Goal: Task Accomplishment & Management: Manage account settings

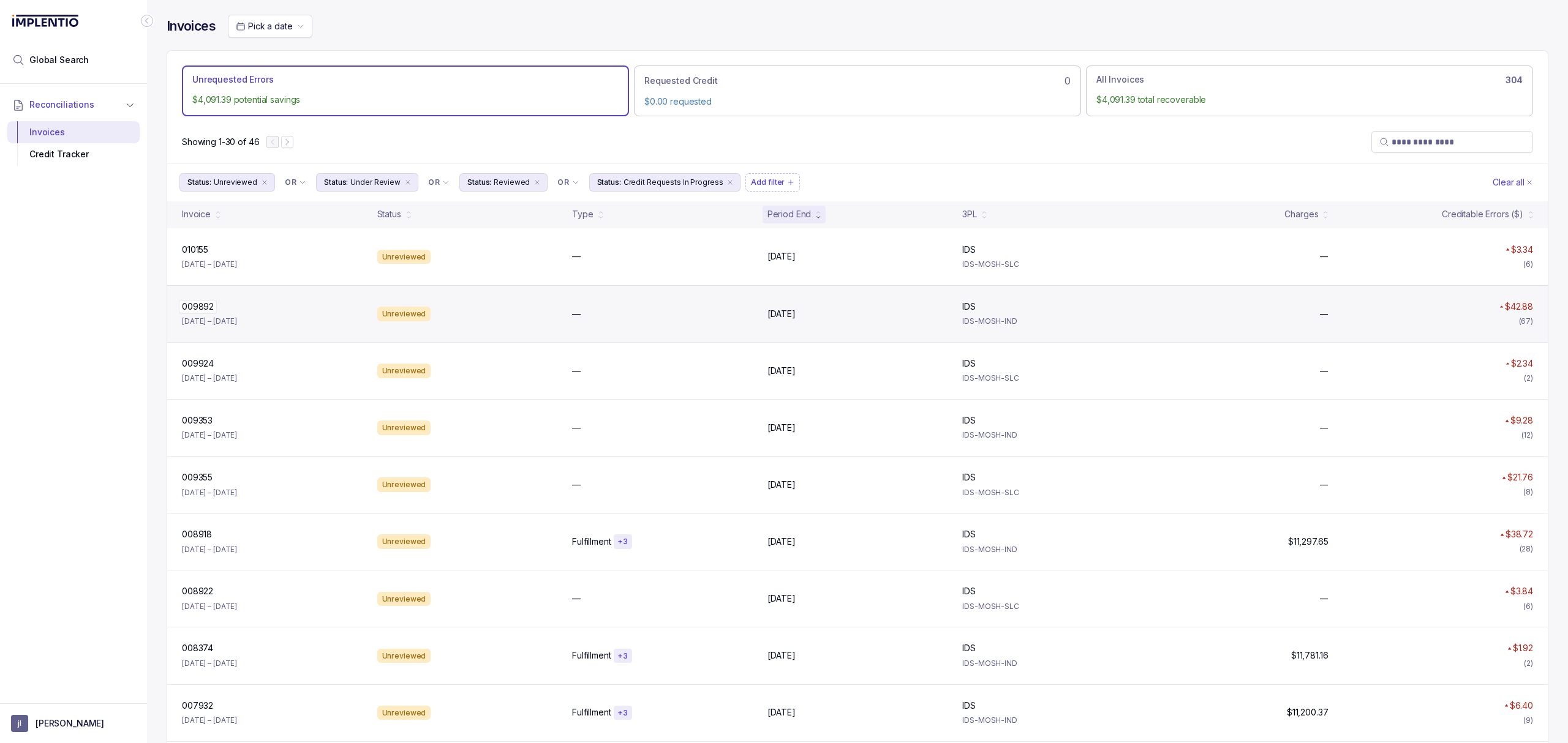
click at [199, 305] on p "009892" at bounding box center [198, 306] width 38 height 13
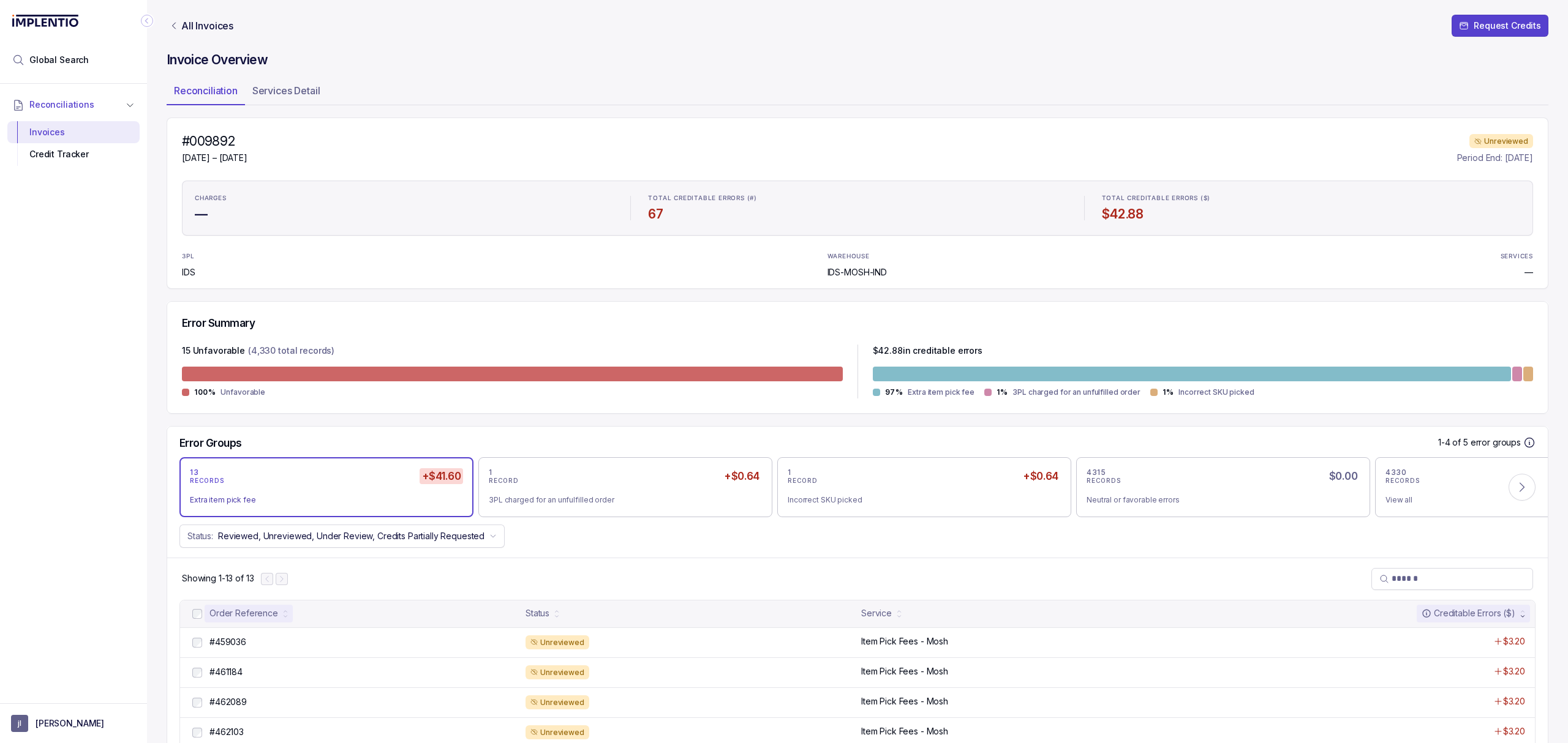
scroll to position [81, 0]
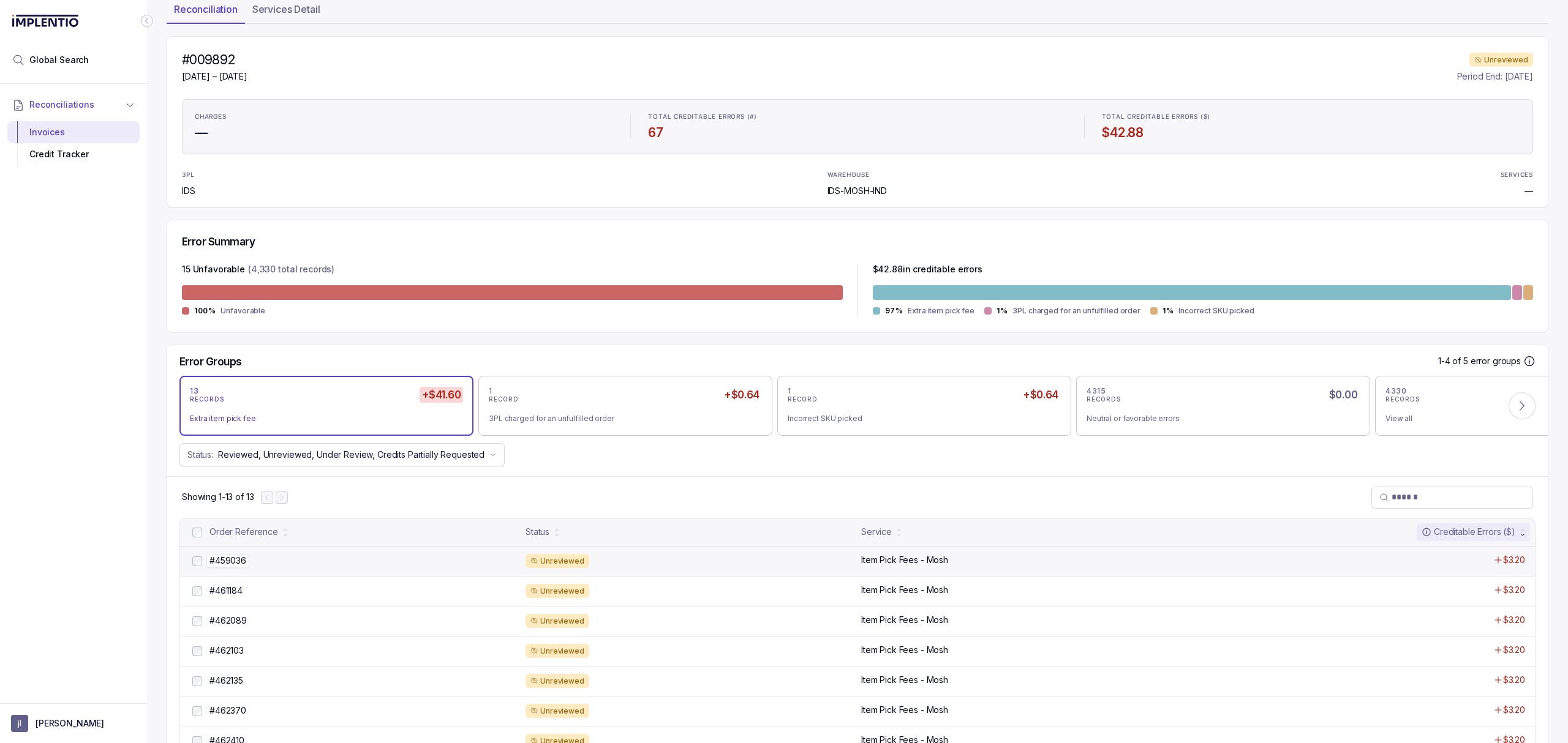
click at [235, 563] on p "#459036" at bounding box center [228, 560] width 43 height 13
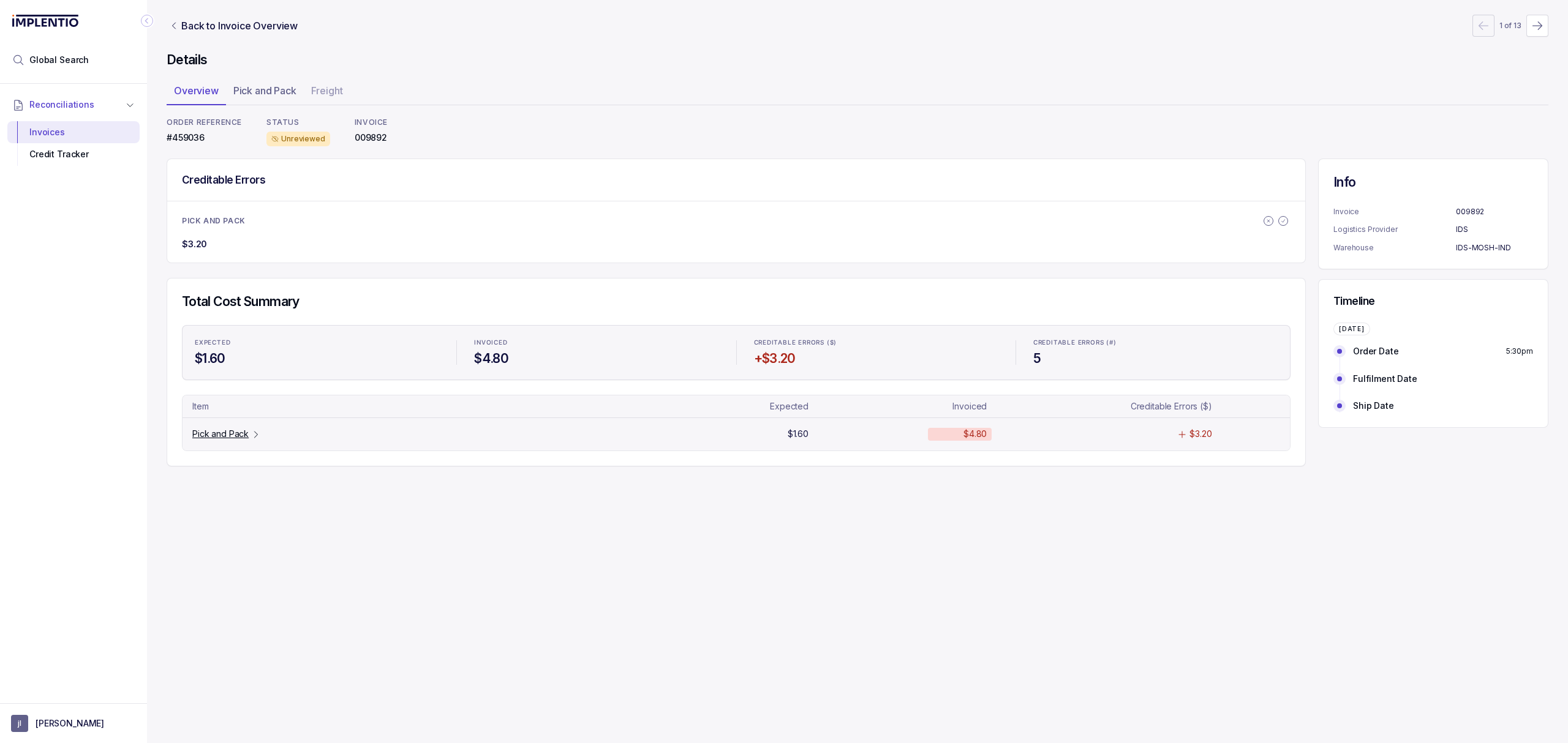
click at [235, 440] on p "Pick and Pack" at bounding box center [220, 434] width 56 height 12
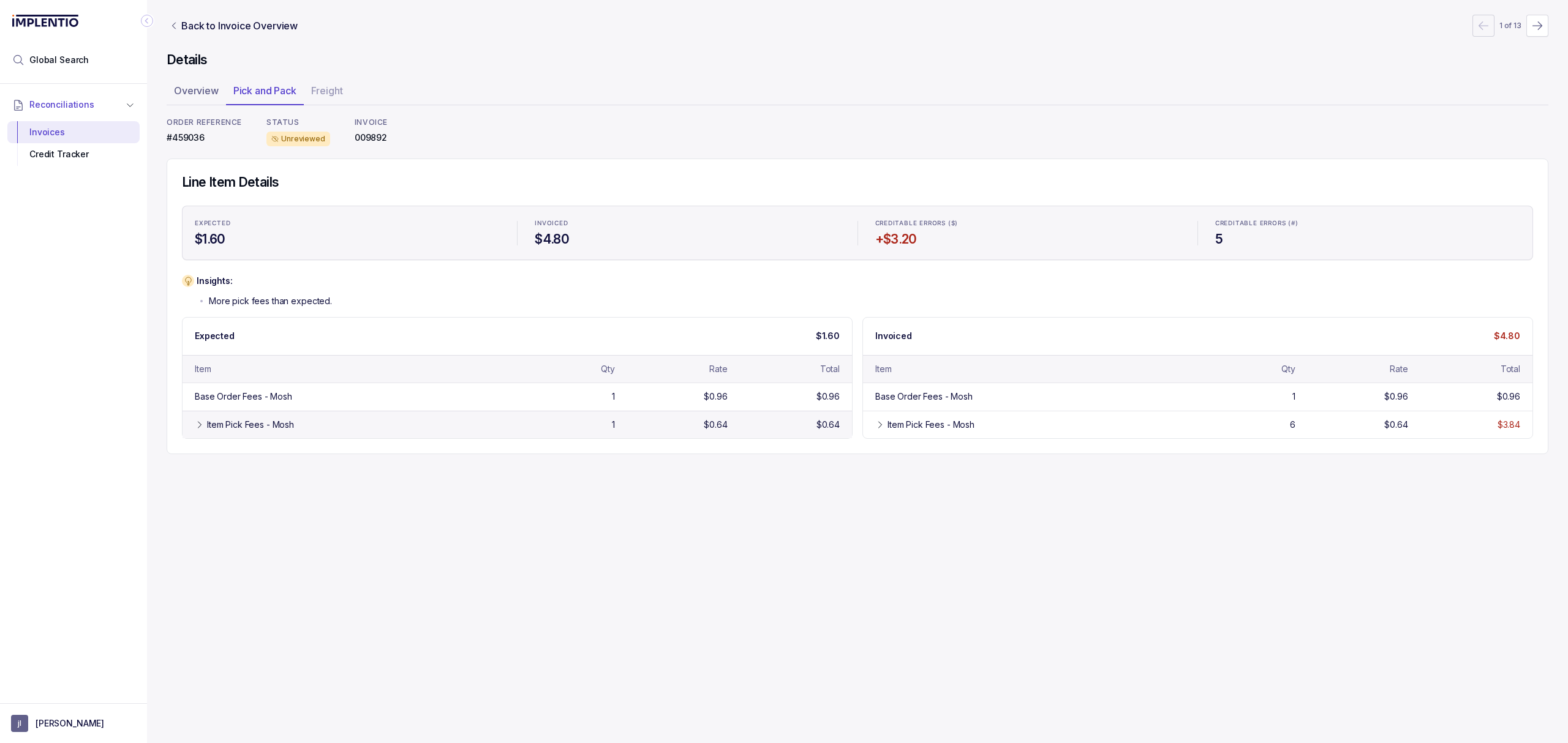
click at [226, 424] on div "Item Pick Fees - Mosh" at bounding box center [250, 425] width 87 height 12
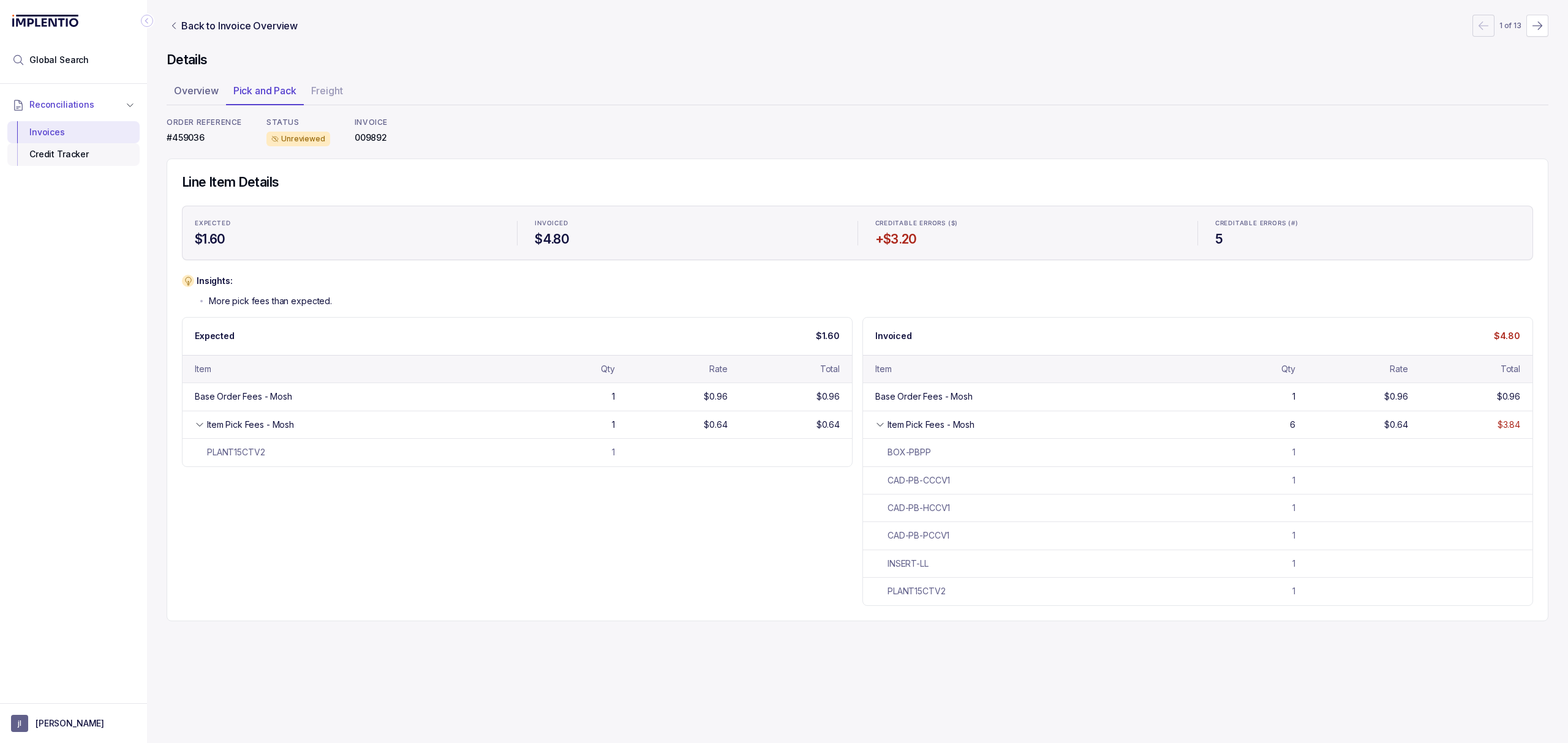
click at [60, 150] on div "Credit Tracker" at bounding box center [73, 154] width 113 height 22
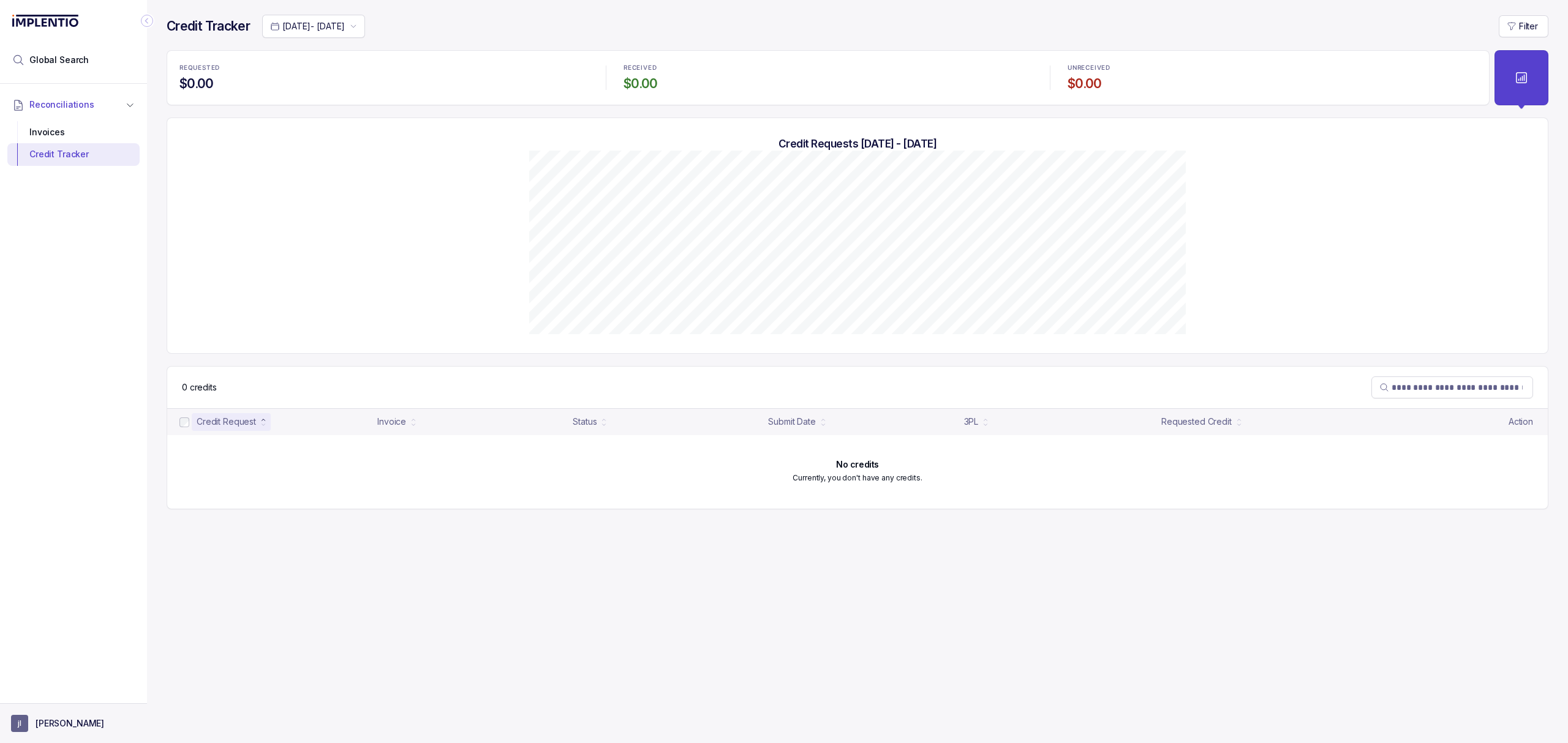
click at [52, 730] on p "[PERSON_NAME]" at bounding box center [69, 724] width 69 height 12
click at [52, 704] on div "Logout" at bounding box center [73, 696] width 117 height 15
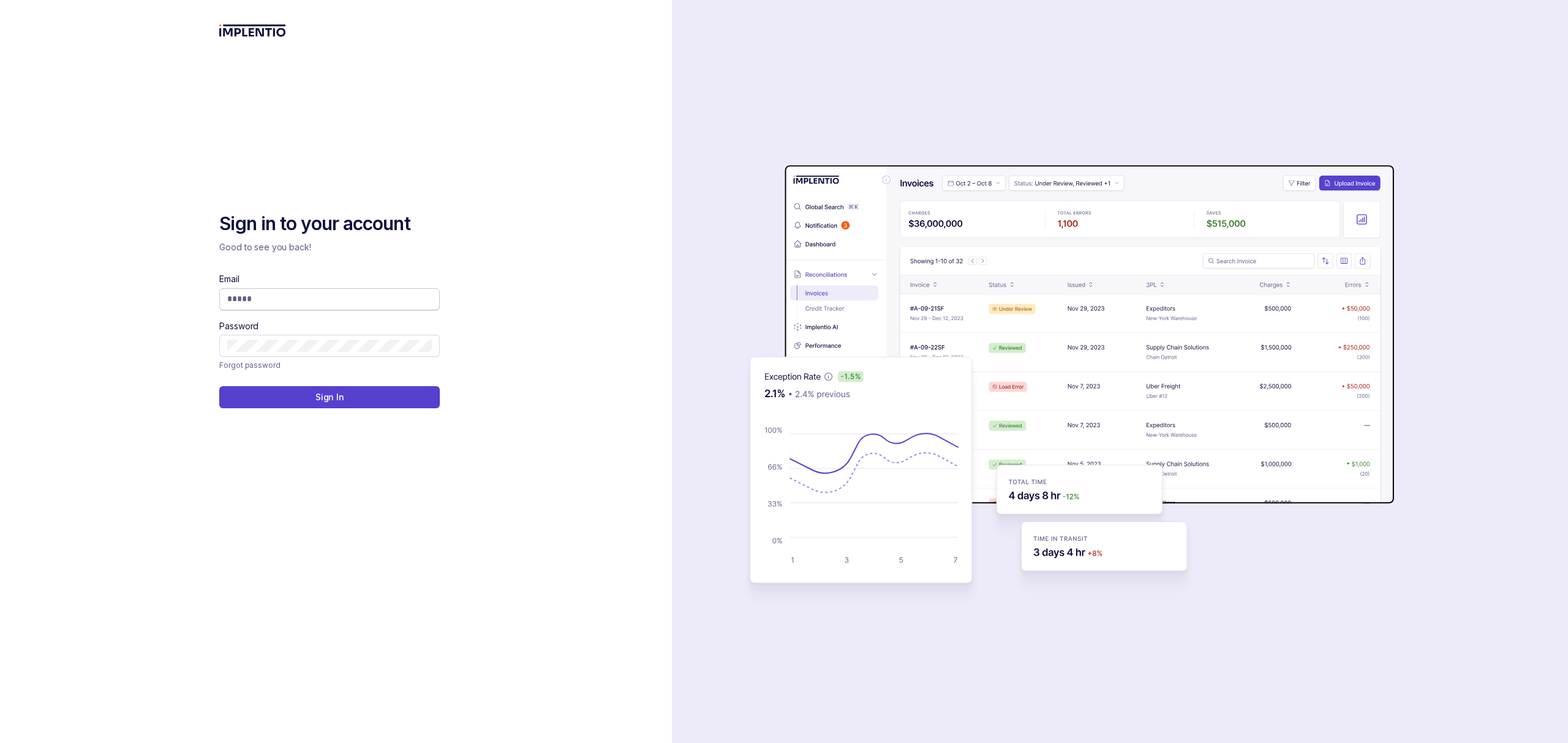
click at [324, 302] on input "Email" at bounding box center [329, 299] width 205 height 12
type input "**********"
